Goal: Transaction & Acquisition: Purchase product/service

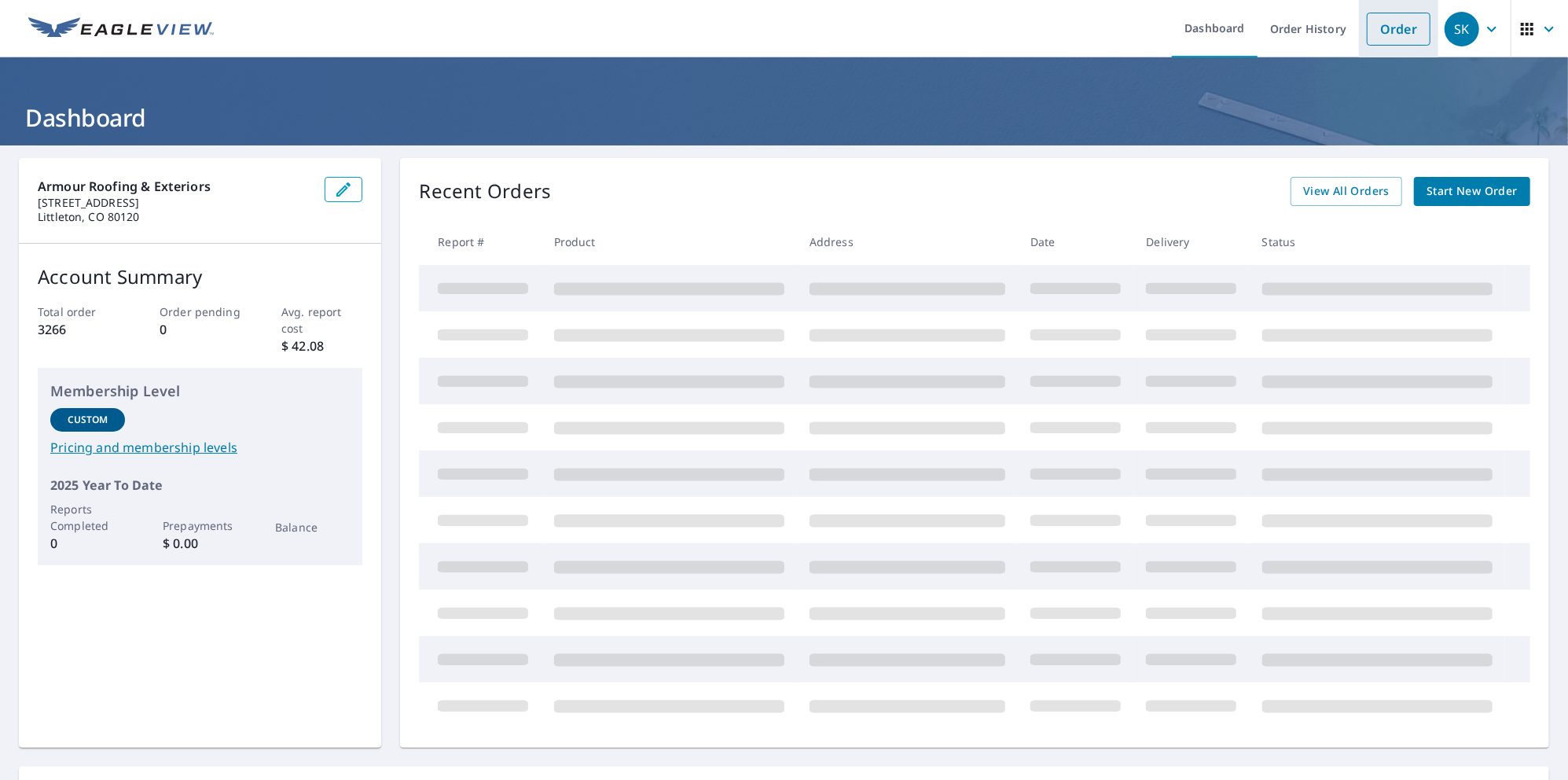
click at [1385, 24] on link "Order" at bounding box center [1398, 29] width 63 height 33
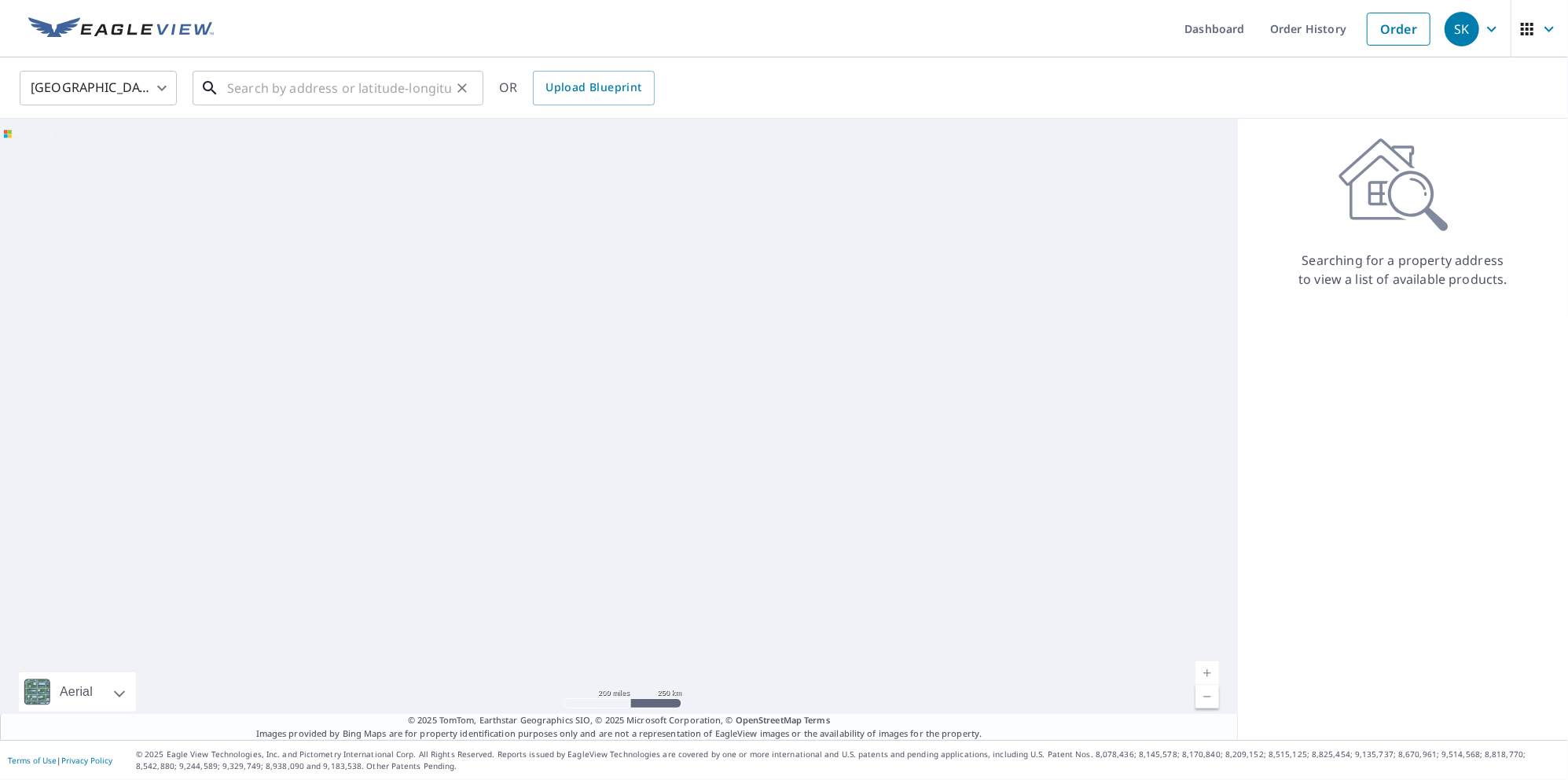
click at [264, 89] on input "text" at bounding box center [339, 87] width 224 height 44
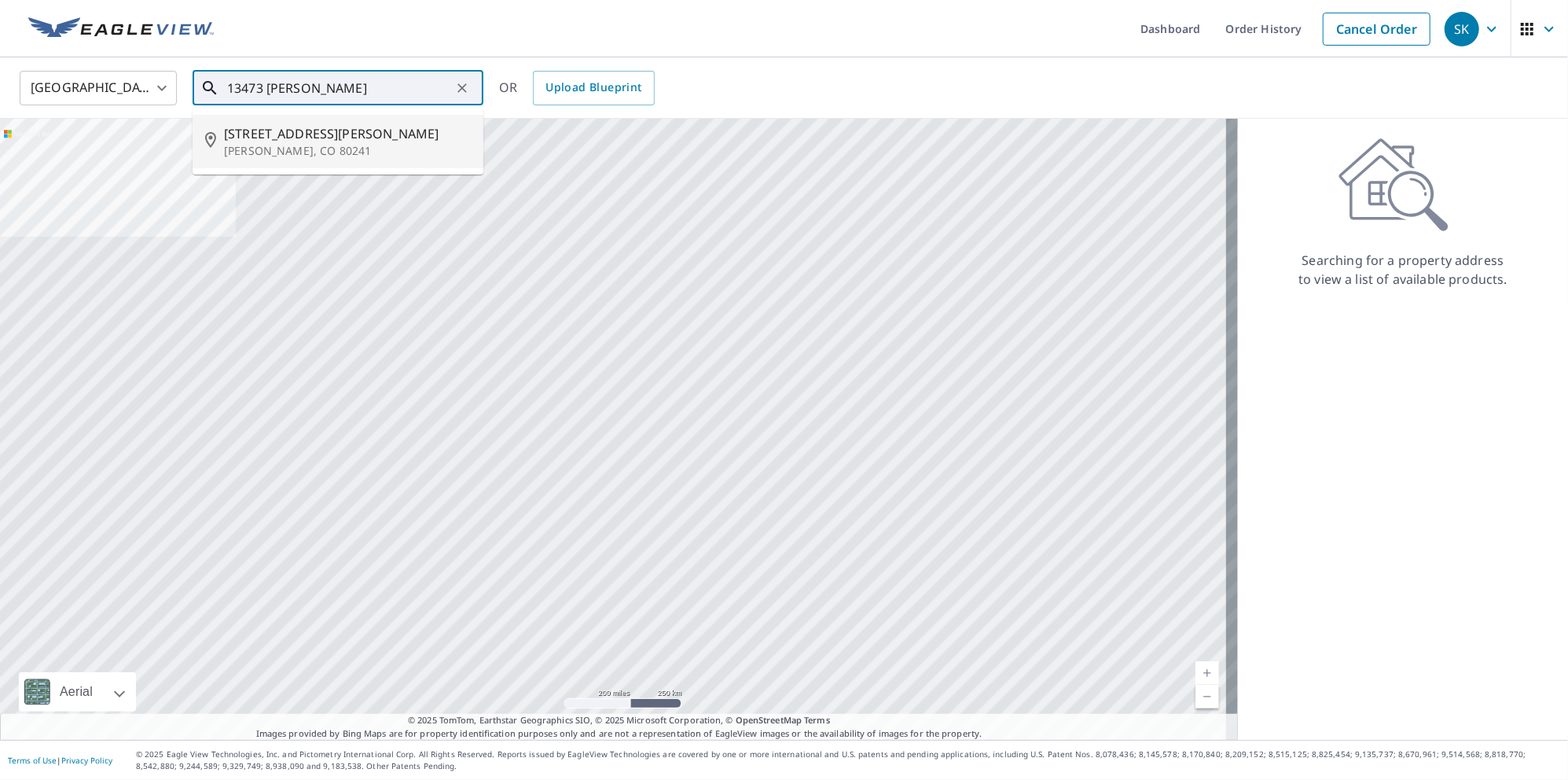
click at [311, 160] on li "[STREET_ADDRESS][PERSON_NAME][PERSON_NAME]" at bounding box center [338, 141] width 290 height 54
type input "[STREET_ADDRESS][PERSON_NAME][PERSON_NAME]"
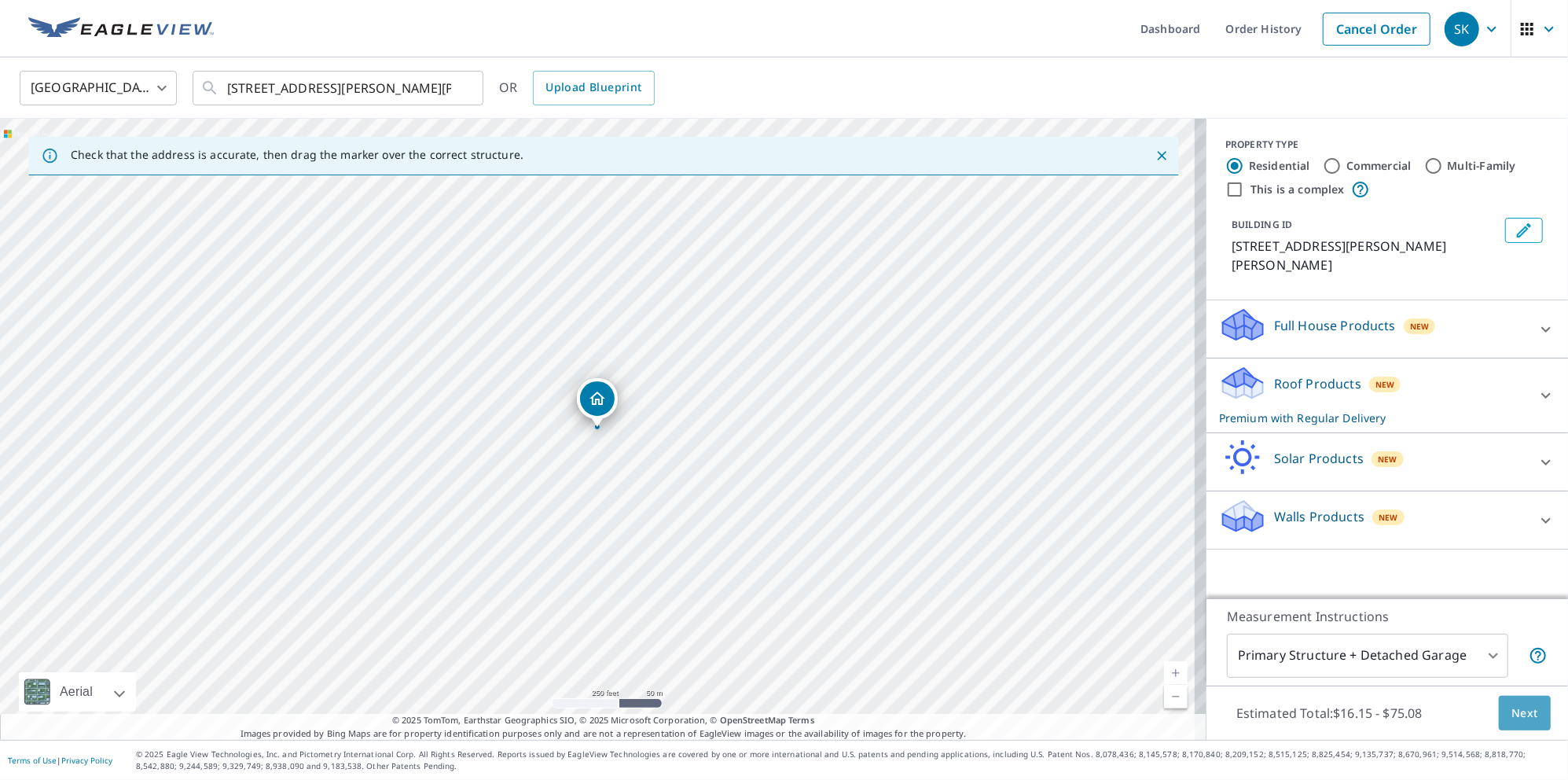
click at [1527, 718] on button "Next" at bounding box center [1525, 713] width 52 height 35
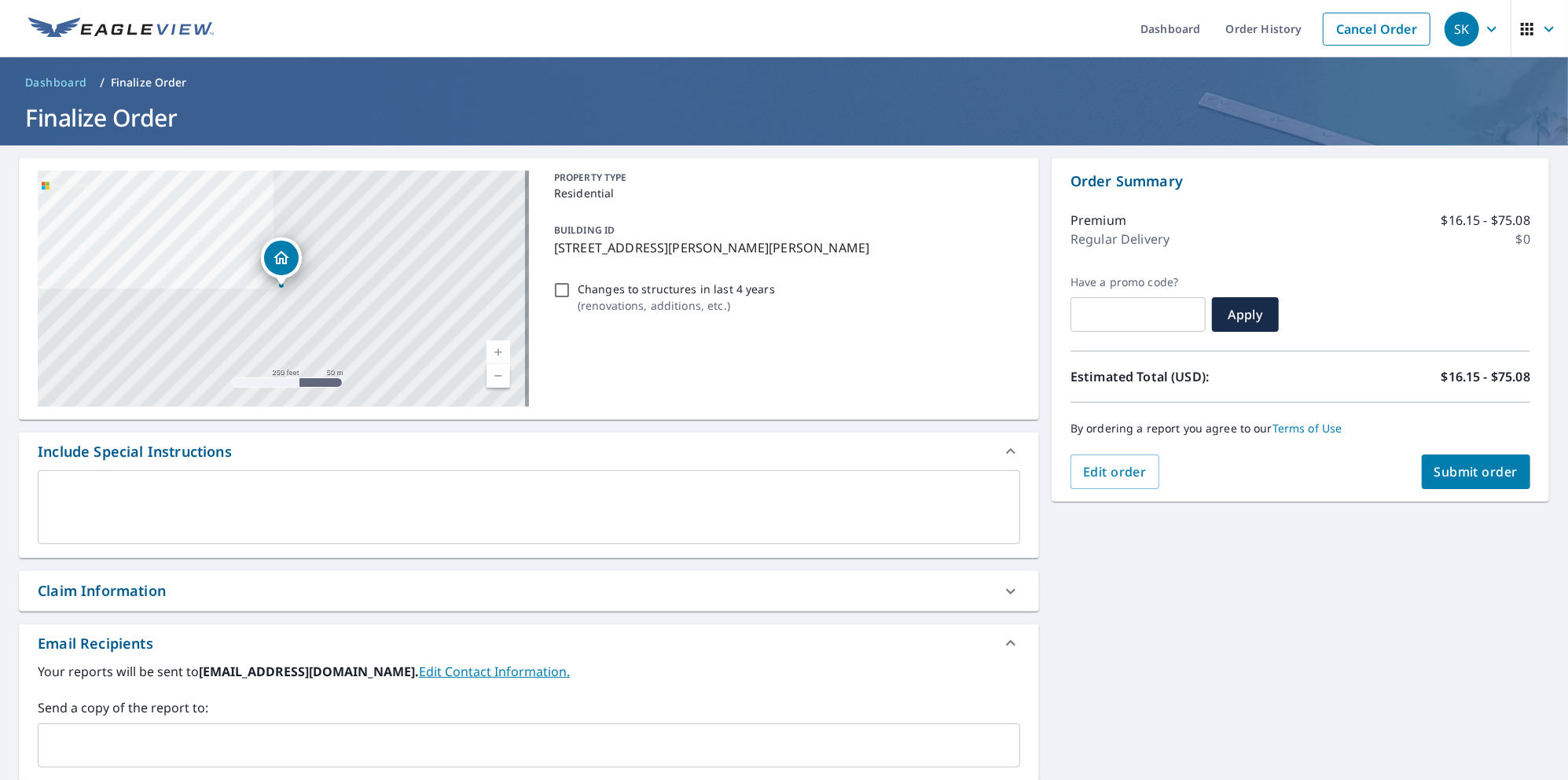
click at [156, 588] on div "Claim Information" at bounding box center [102, 591] width 128 height 21
checkbox input "true"
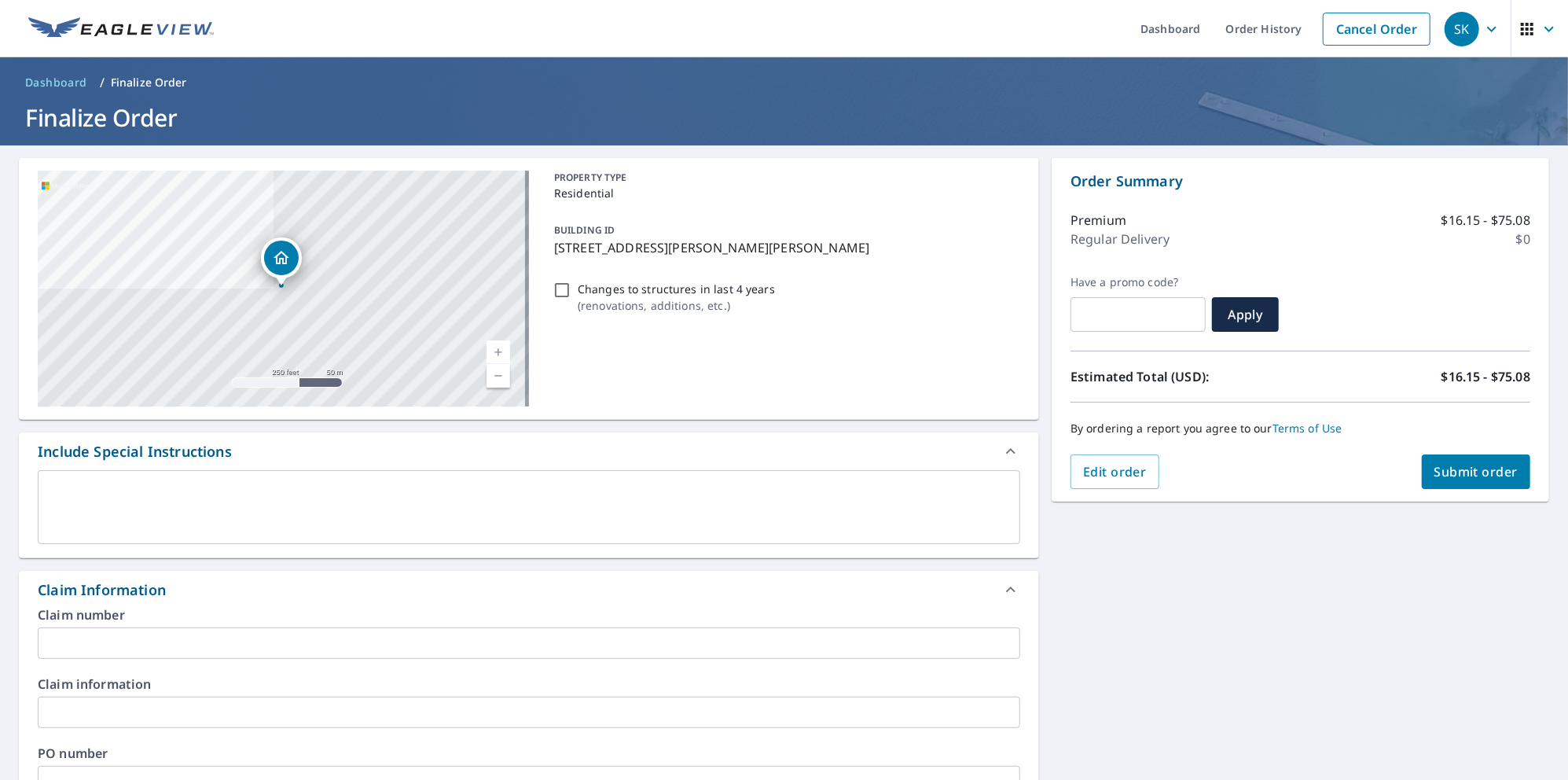
click at [124, 651] on input "text" at bounding box center [529, 643] width 982 height 31
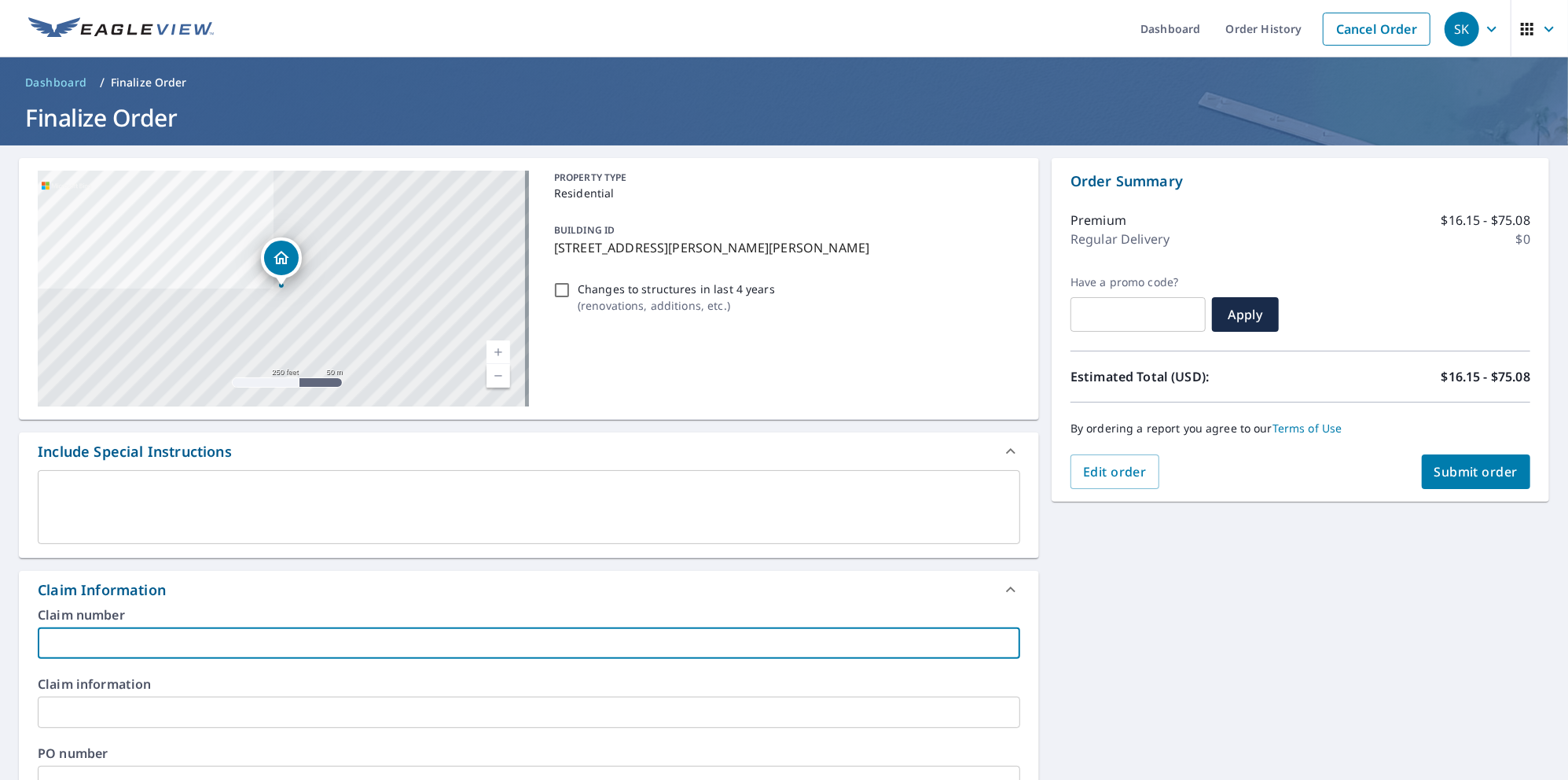
type input "m"
checkbox input "true"
type input "mi"
checkbox input "true"
type input "mil"
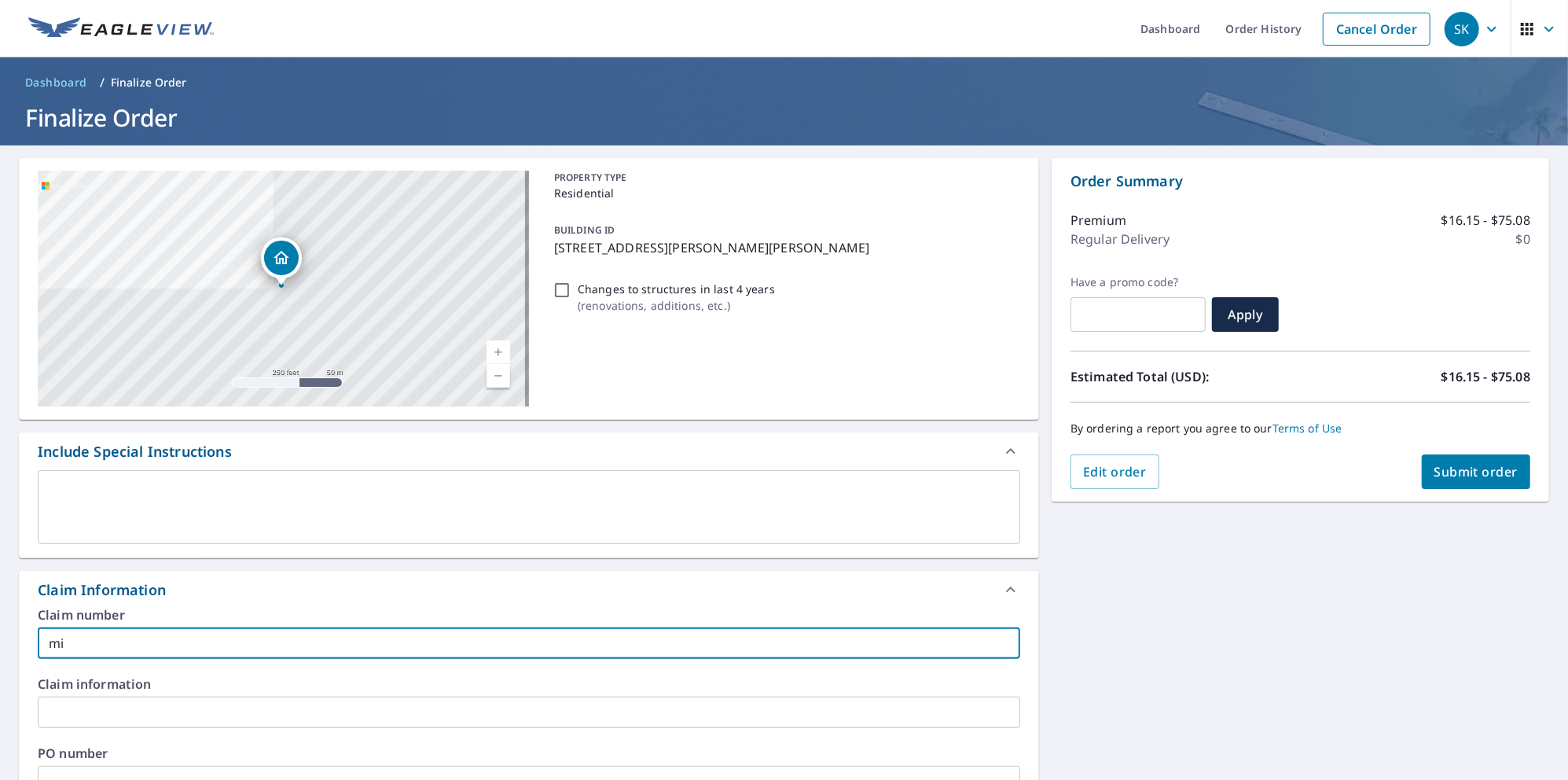
checkbox input "true"
type input "mill"
checkbox input "true"
type input "mille"
checkbox input "true"
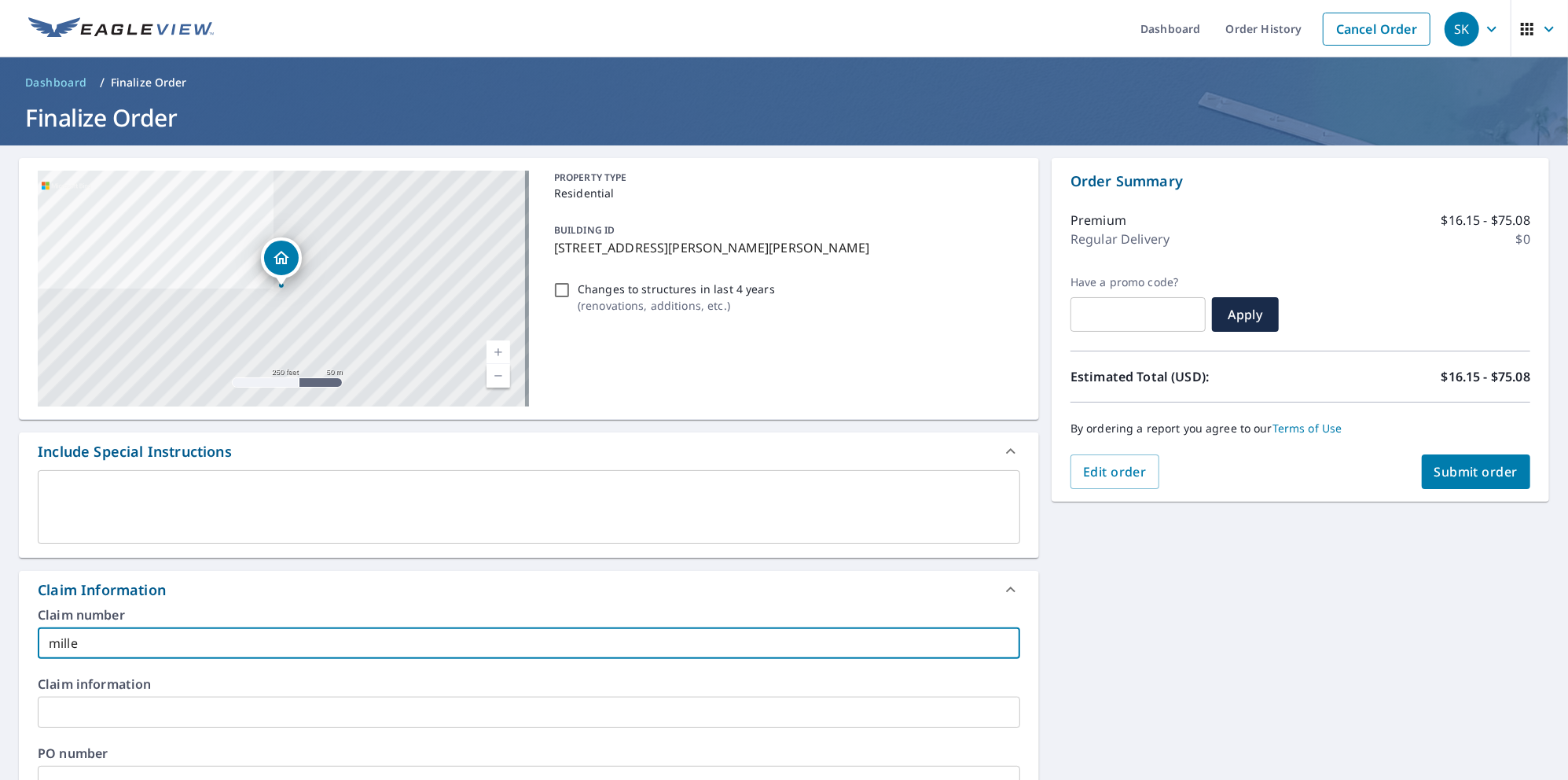
type input "[PERSON_NAME]"
checkbox input "true"
click at [58, 643] on input "[PERSON_NAME]" at bounding box center [529, 643] width 982 height 31
type input "iller"
checkbox input "true"
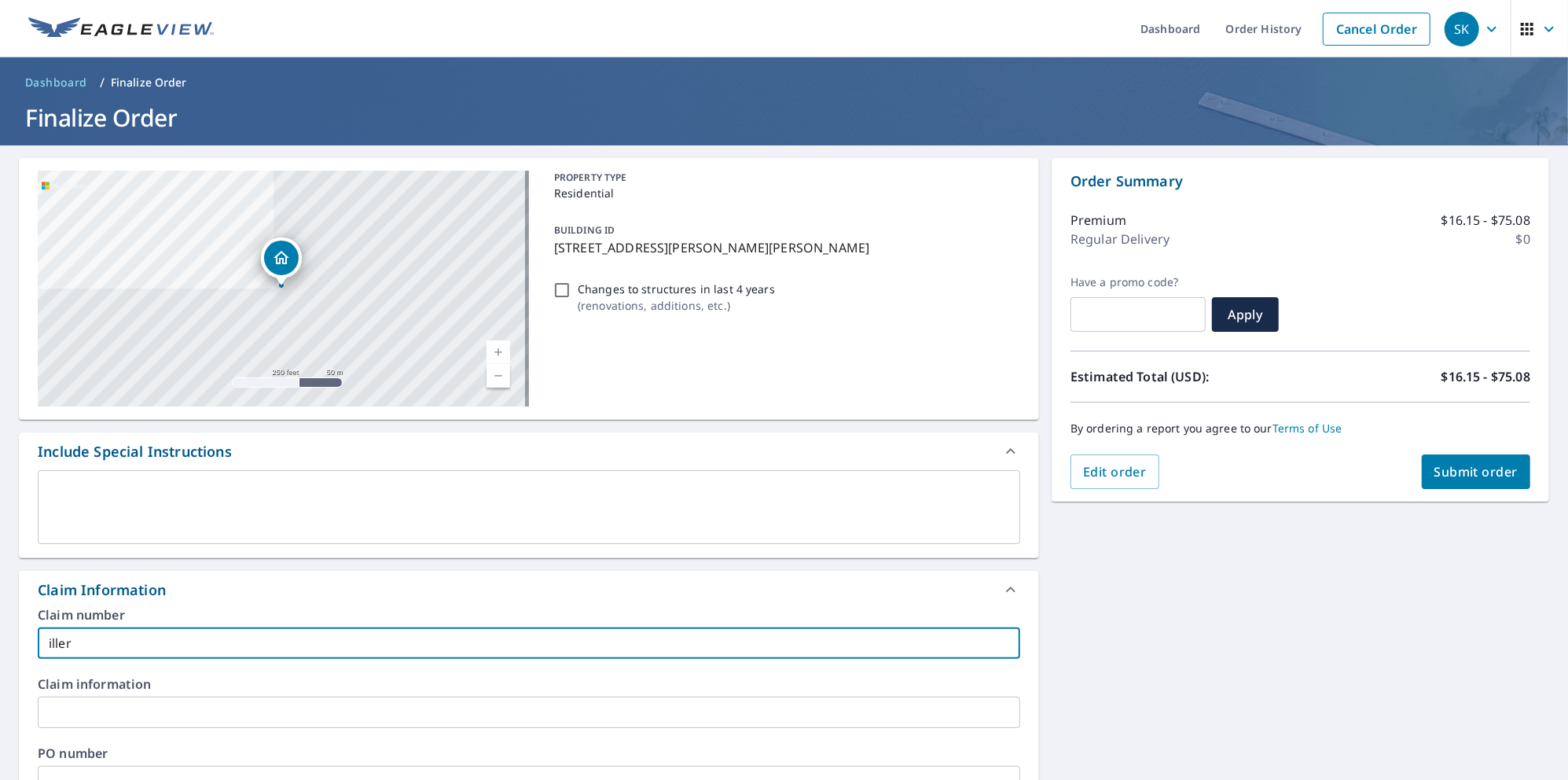
type input "[PERSON_NAME]"
checkbox input "true"
type input "[PERSON_NAME]"
click at [1478, 471] on span "Submit order" at bounding box center [1477, 472] width 84 height 18
checkbox input "true"
